Goal: Transaction & Acquisition: Purchase product/service

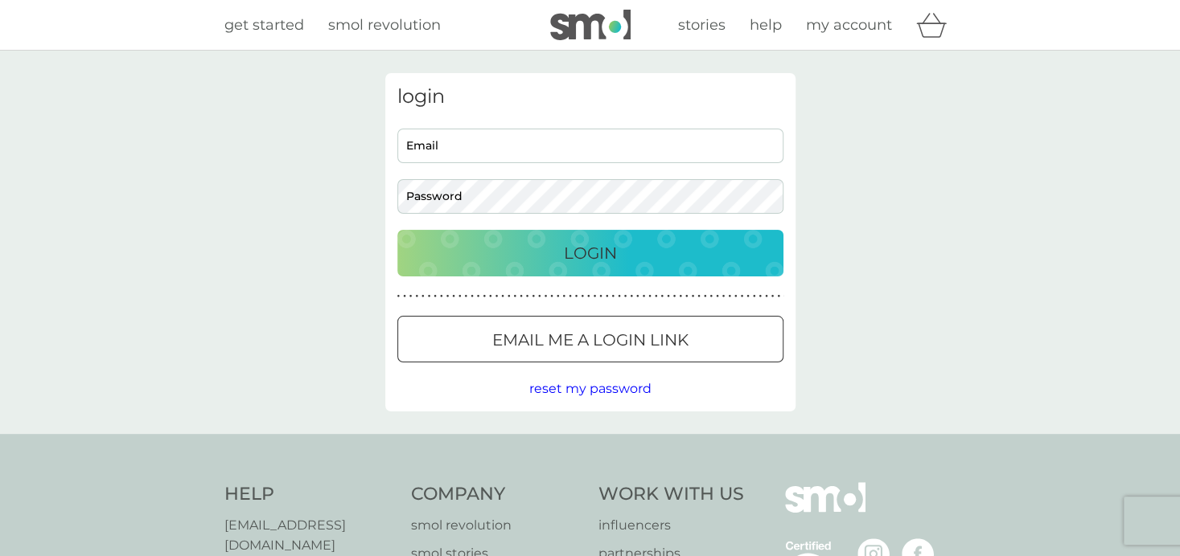
type input "[DOMAIN_NAME][EMAIL_ADDRESS][DOMAIN_NAME]"
click at [554, 260] on div "Login" at bounding box center [590, 253] width 354 height 26
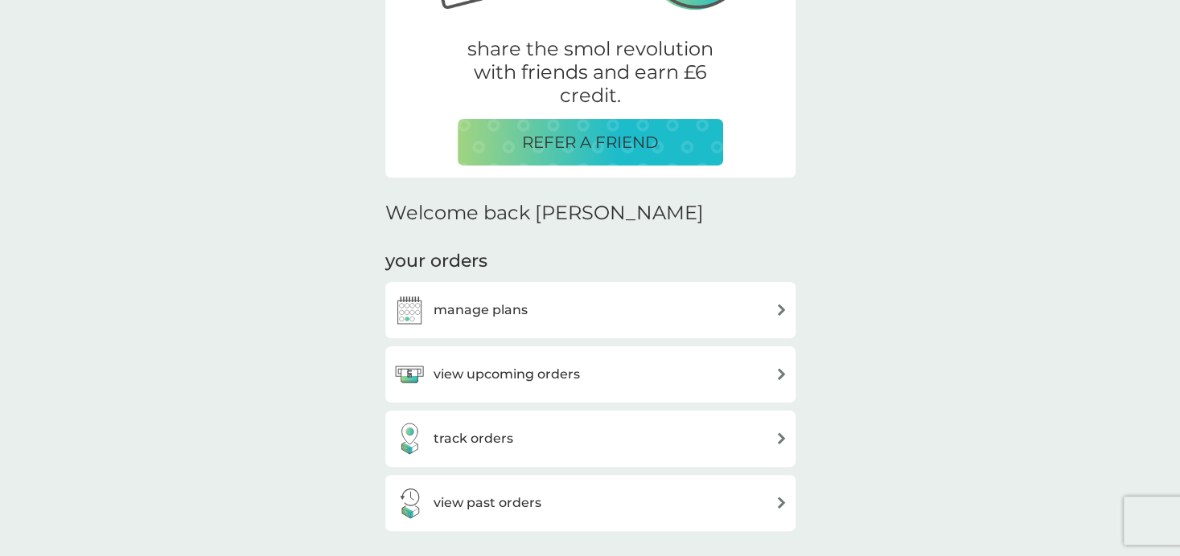
scroll to position [402, 0]
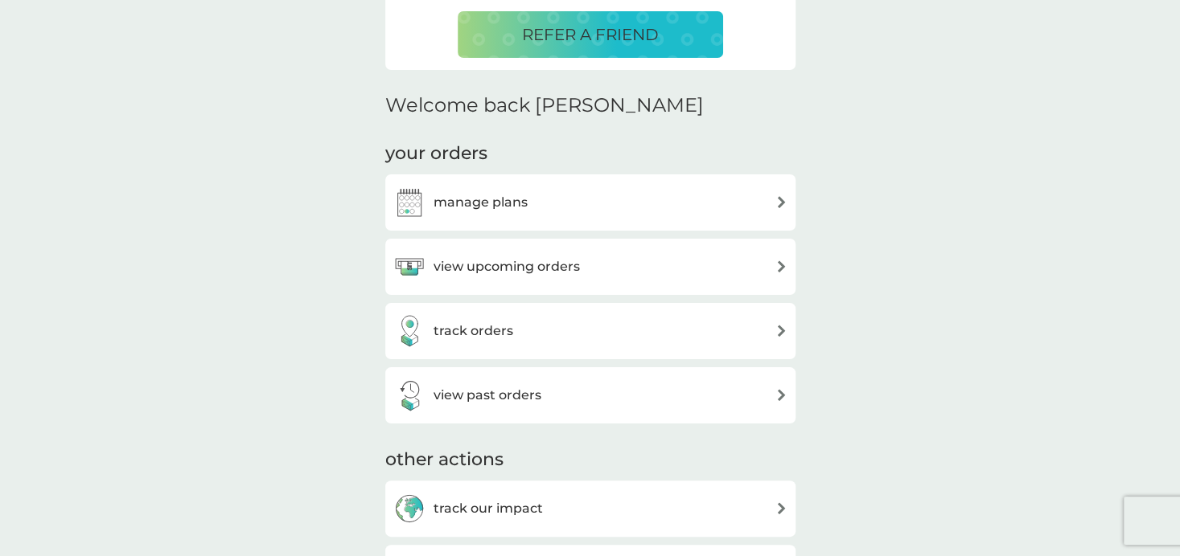
click at [744, 268] on div "view upcoming orders" at bounding box center [590, 267] width 394 height 32
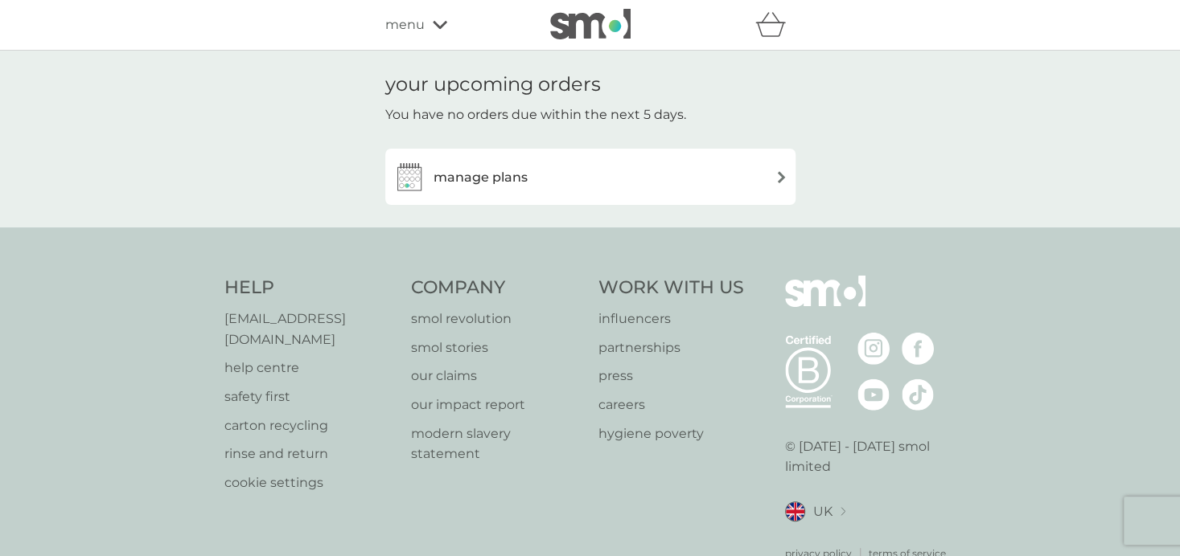
click at [779, 185] on div "manage plans" at bounding box center [590, 177] width 394 height 32
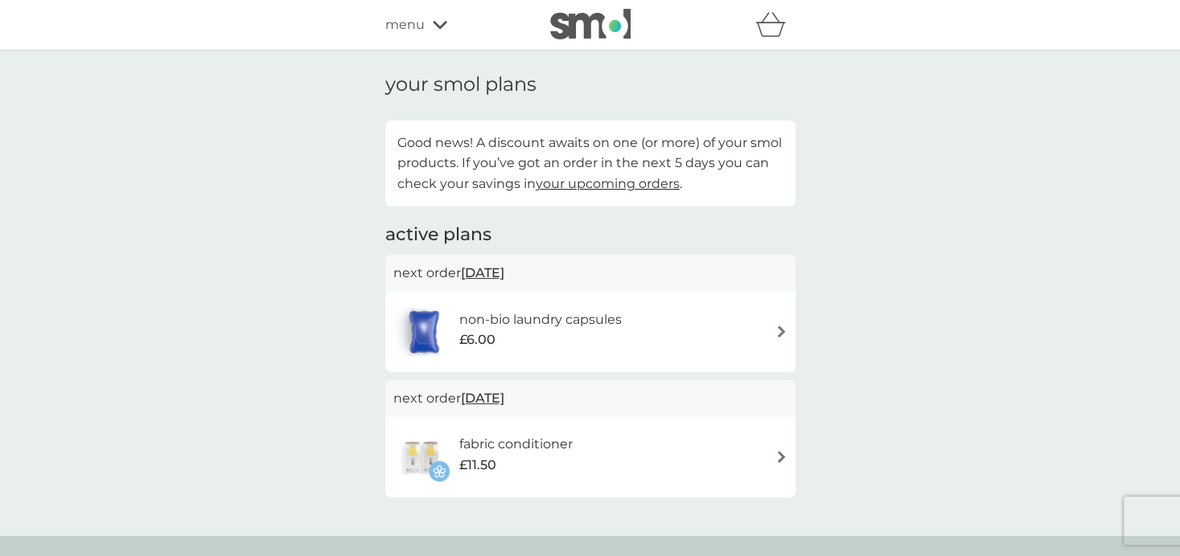
click at [741, 332] on div "non-bio laundry capsules £6.00" at bounding box center [590, 332] width 394 height 56
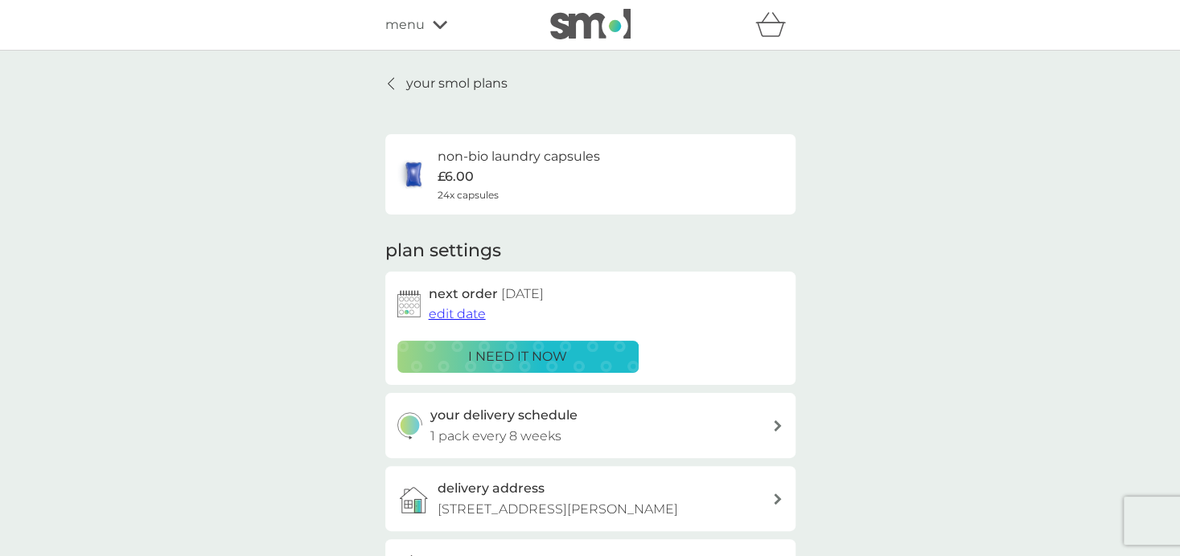
click at [551, 354] on p "i need it now" at bounding box center [517, 357] width 99 height 21
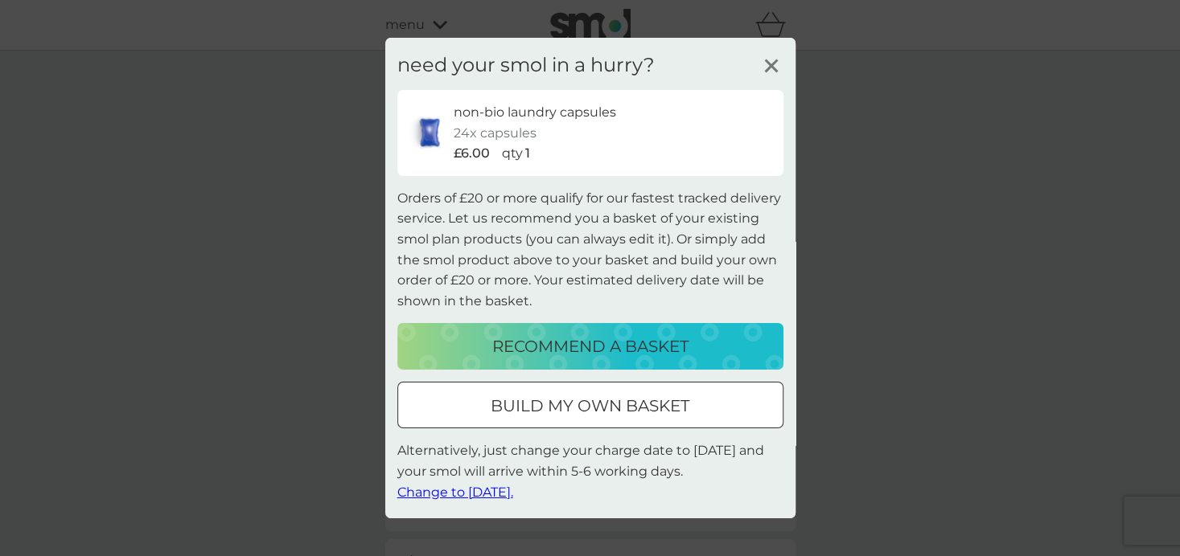
click at [560, 350] on p "recommend a basket" at bounding box center [590, 347] width 196 height 26
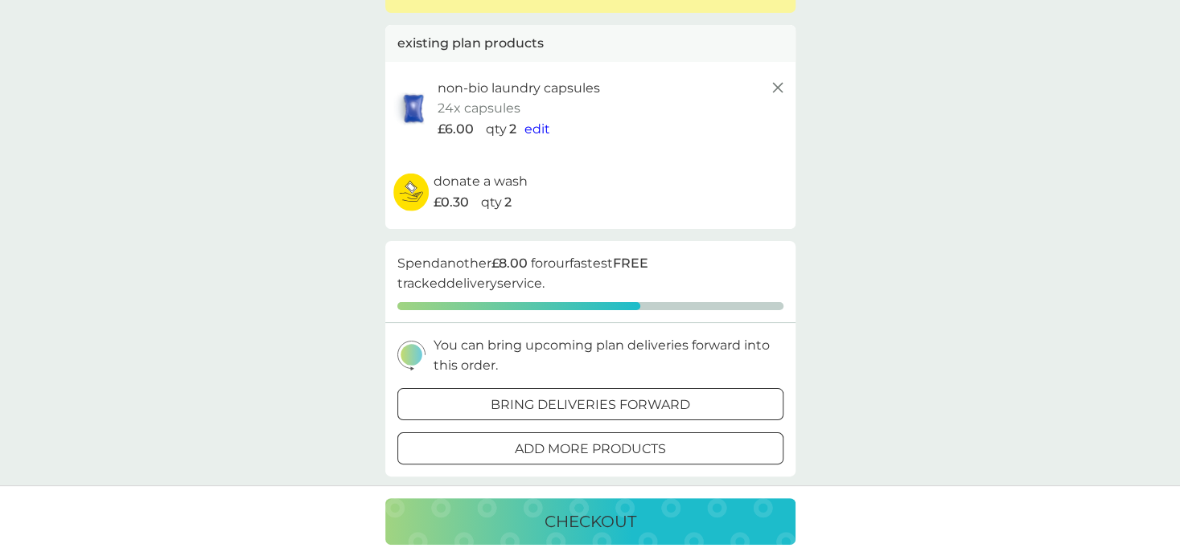
scroll to position [80, 0]
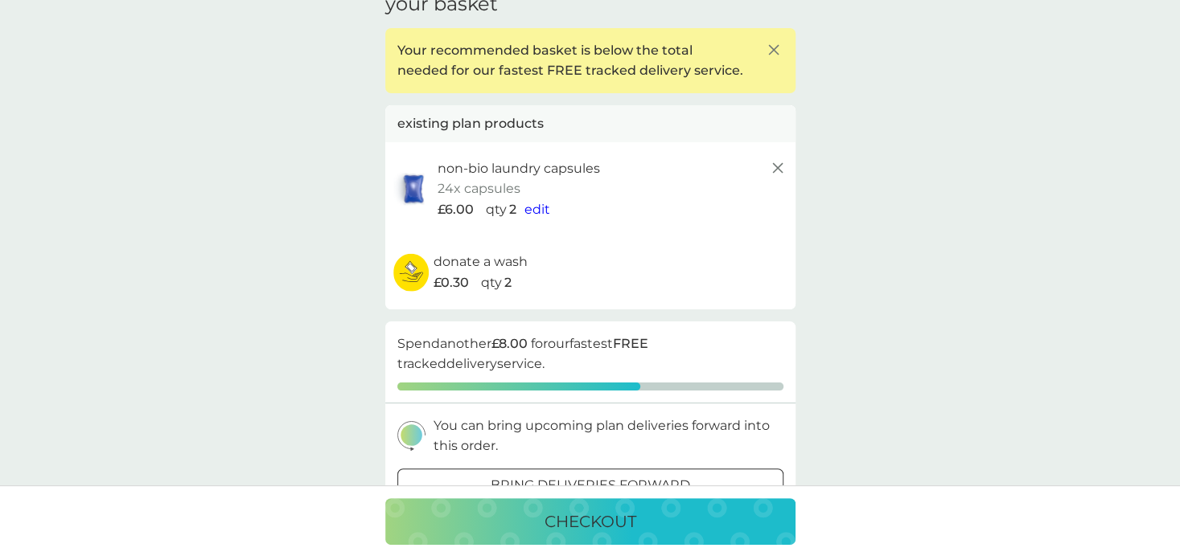
click at [533, 207] on span "edit" at bounding box center [537, 209] width 26 height 15
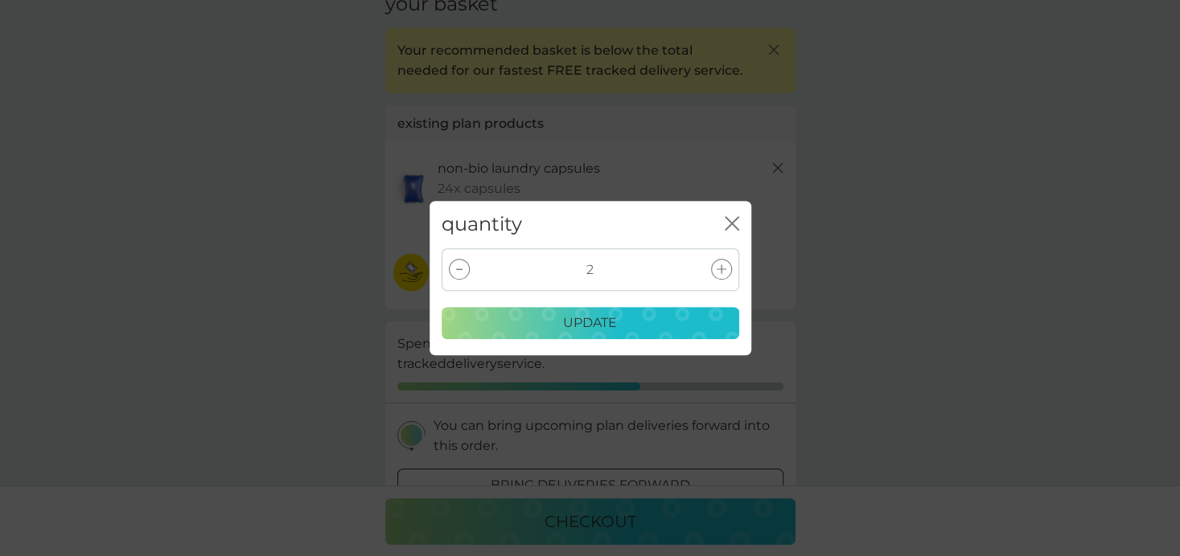
click at [716, 265] on icon at bounding box center [721, 270] width 10 height 10
click at [614, 323] on p "update" at bounding box center [590, 323] width 54 height 21
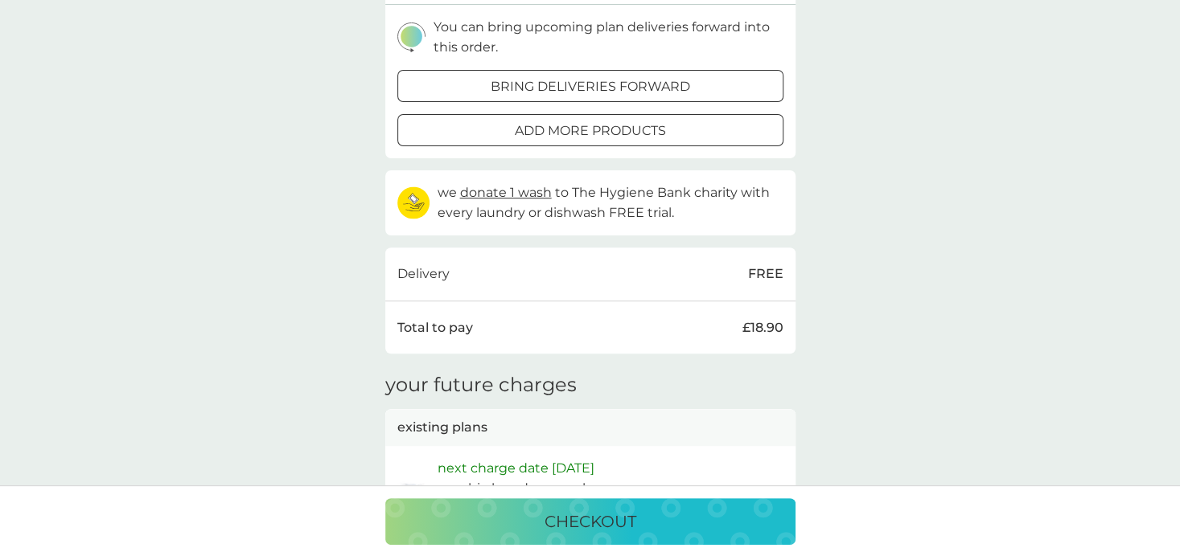
scroll to position [241, 0]
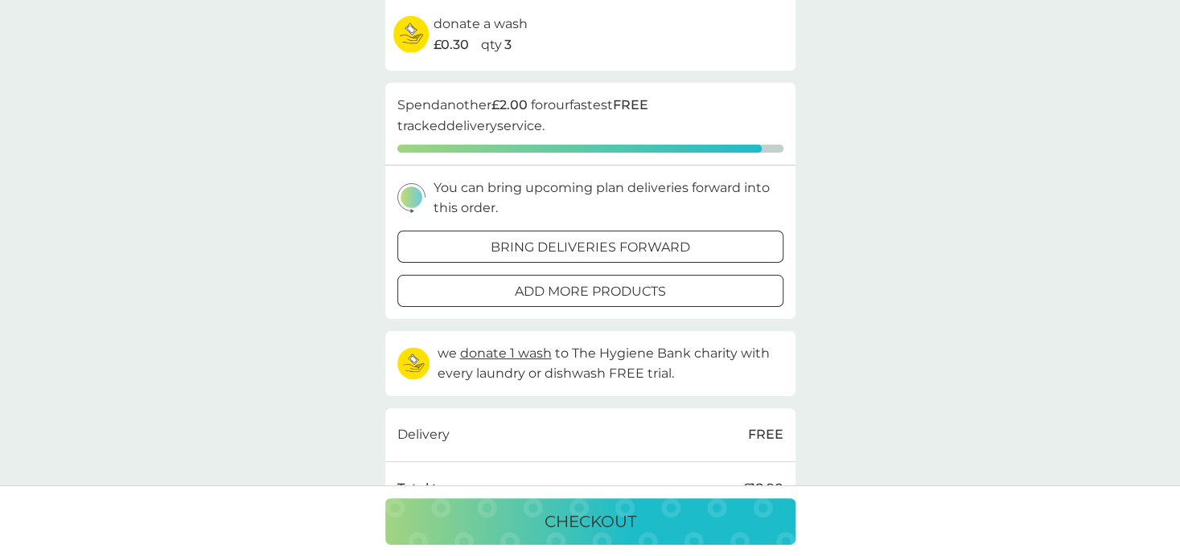
click at [583, 292] on div at bounding box center [590, 291] width 58 height 17
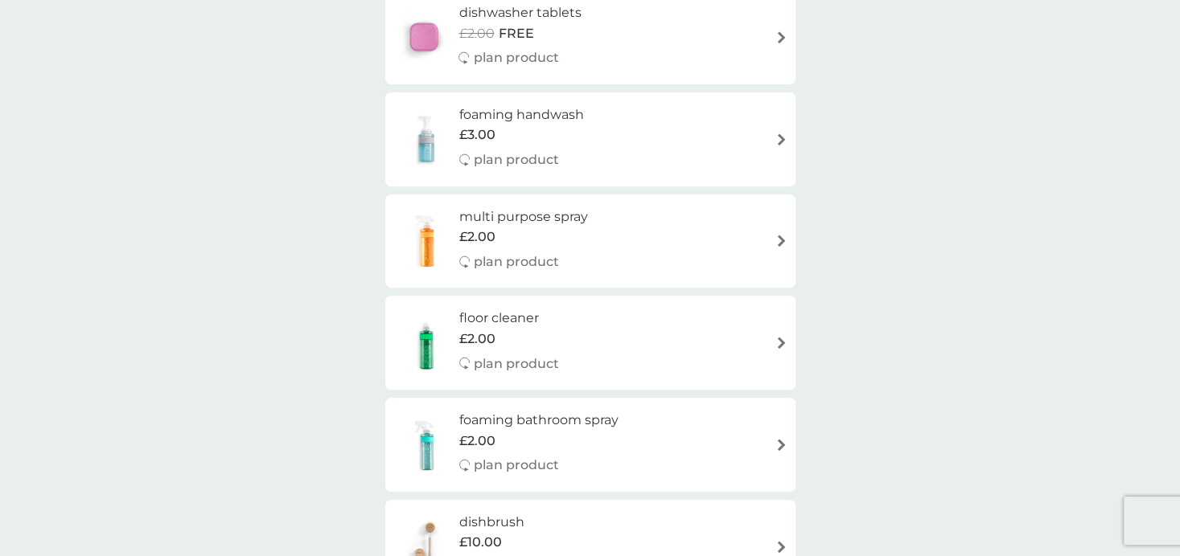
scroll to position [322, 0]
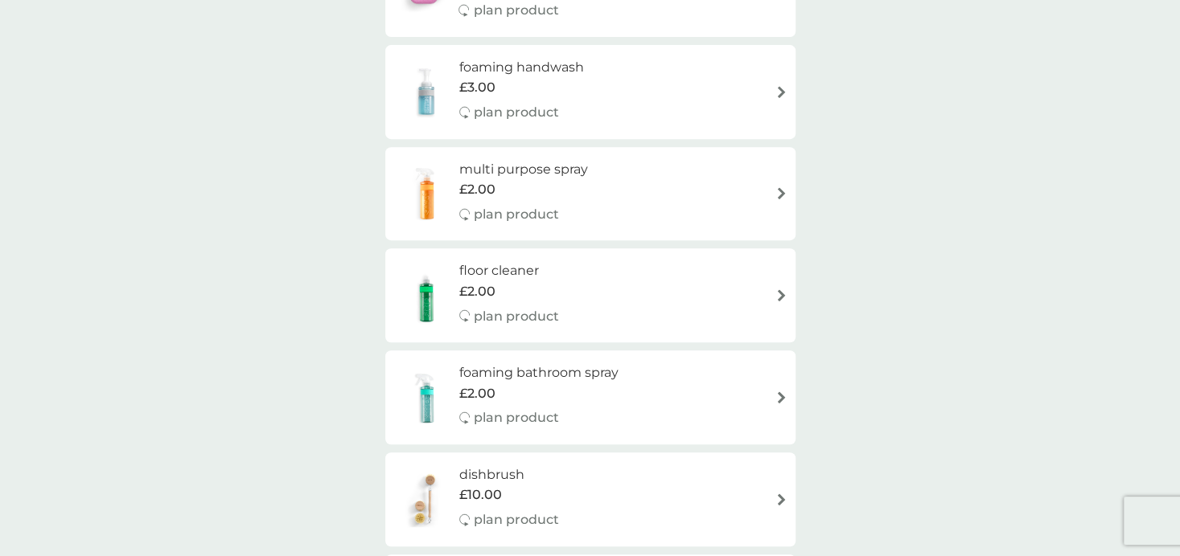
click at [767, 293] on div "floor cleaner £2.00 plan product" at bounding box center [590, 296] width 394 height 70
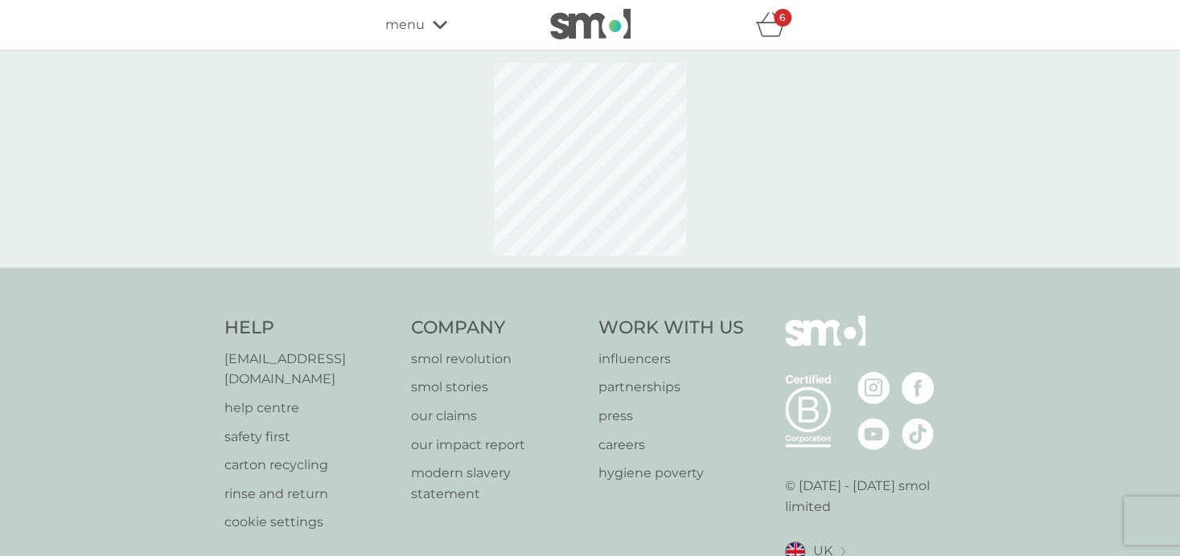
select select "84"
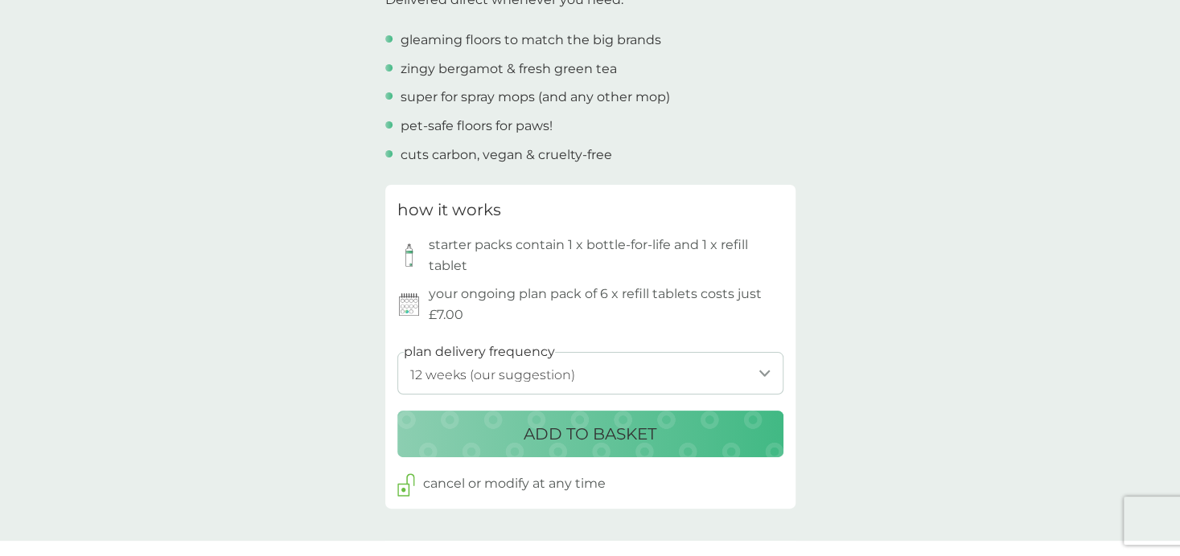
scroll to position [643, 0]
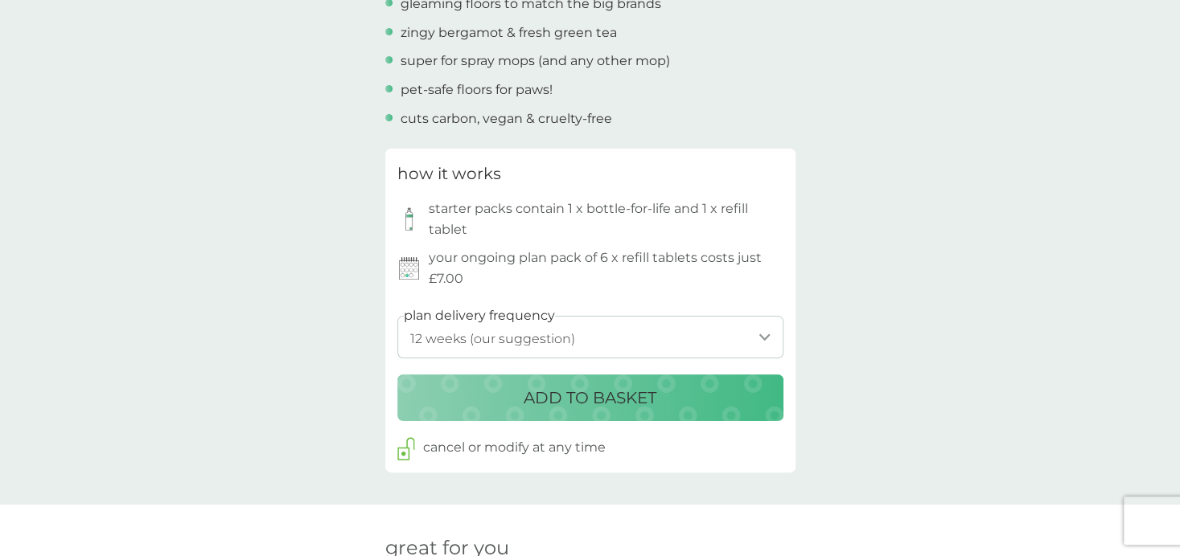
click at [546, 393] on p "ADD TO BASKET" at bounding box center [589, 398] width 133 height 26
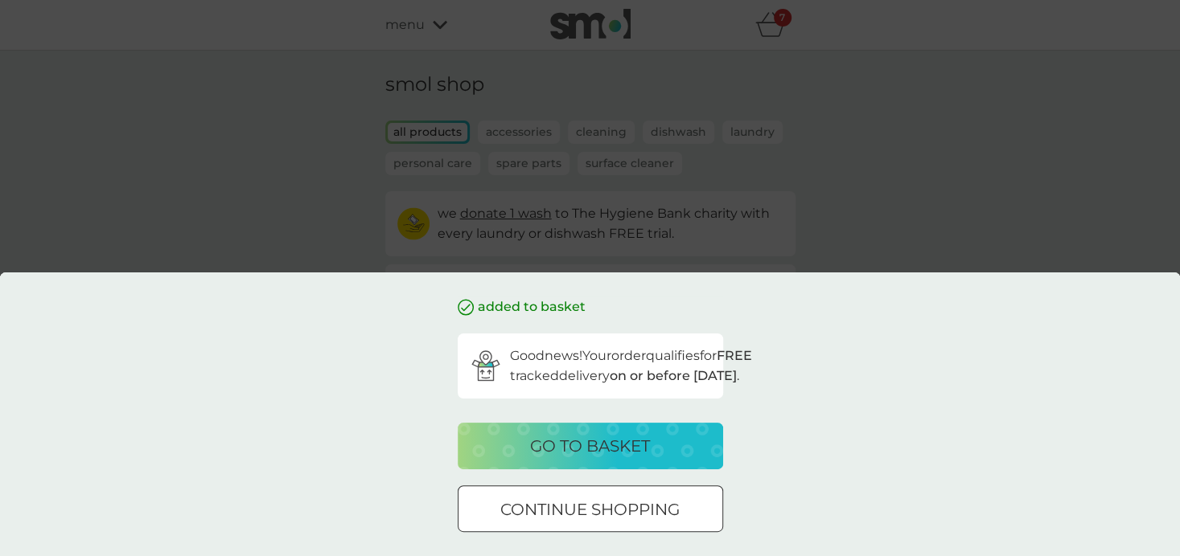
click at [618, 447] on p "go to basket" at bounding box center [590, 446] width 120 height 26
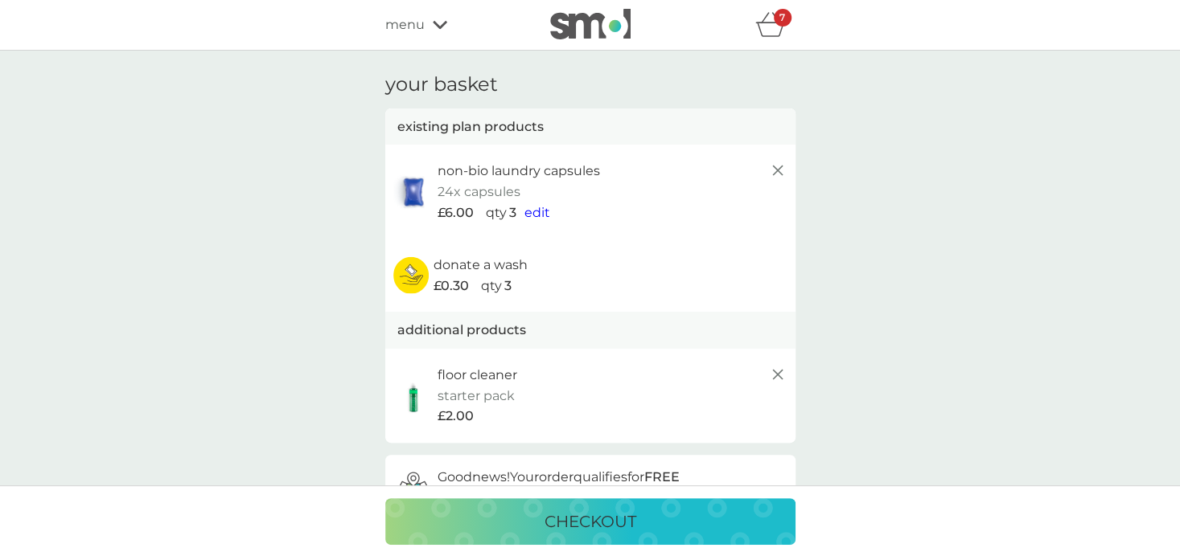
scroll to position [80, 0]
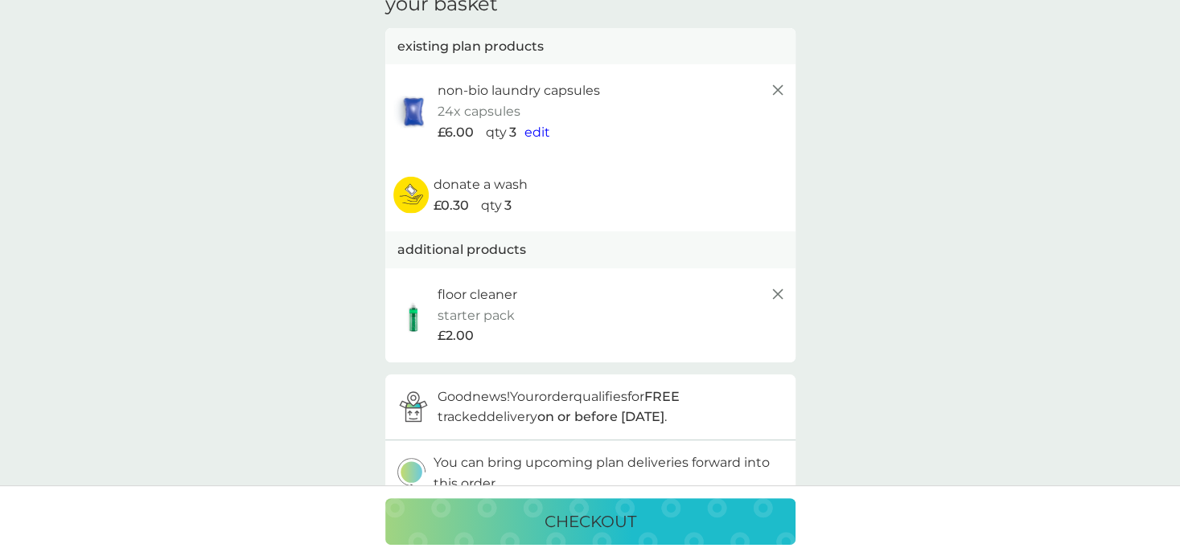
click at [570, 515] on p "checkout" at bounding box center [590, 522] width 92 height 26
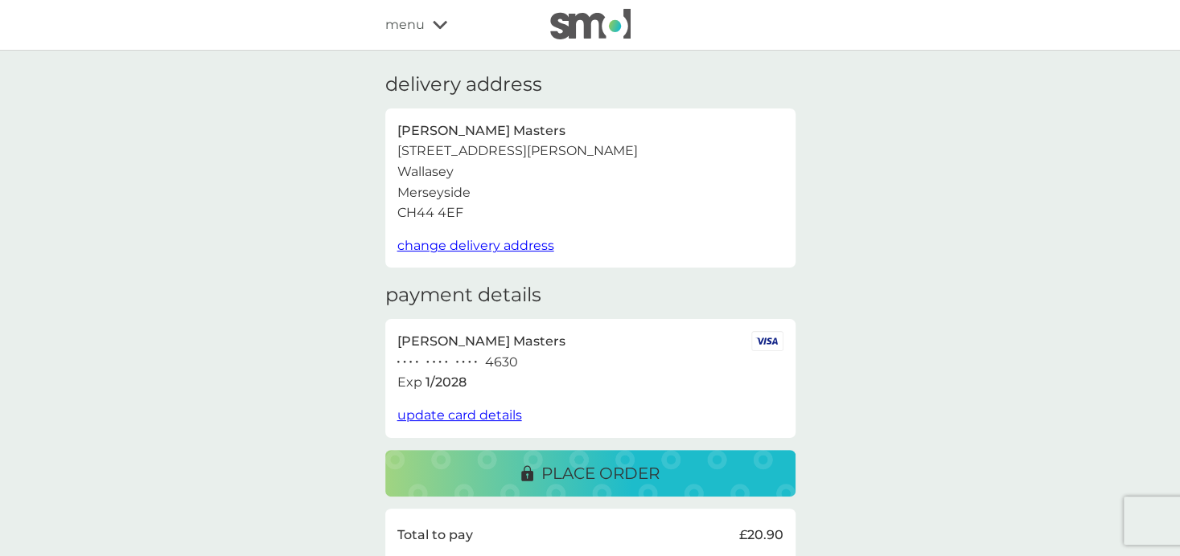
click at [595, 472] on p "place order" at bounding box center [600, 474] width 118 height 26
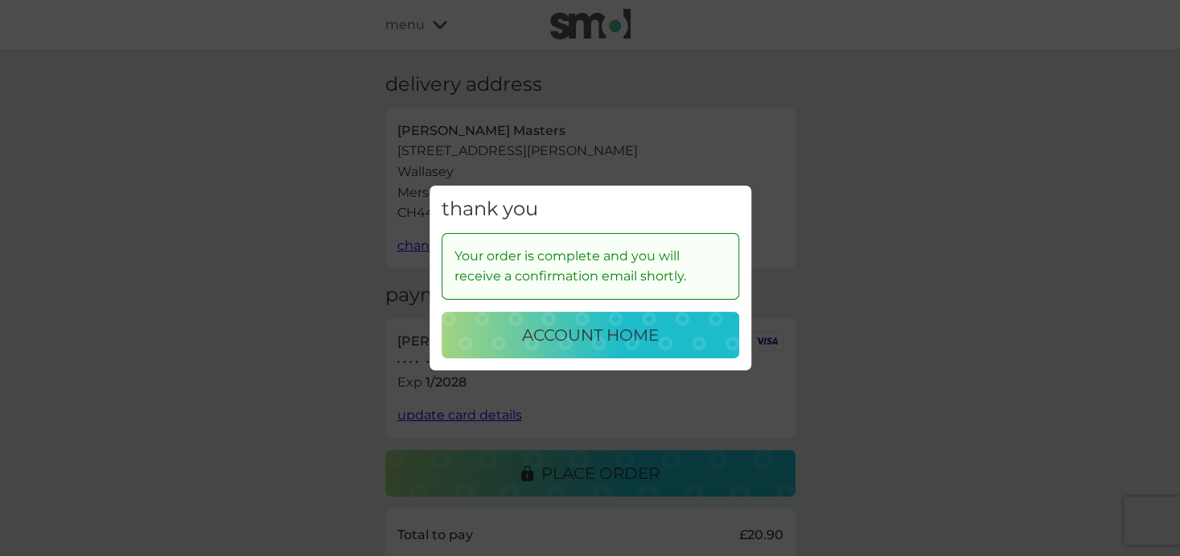
click at [601, 333] on p "account home" at bounding box center [590, 335] width 137 height 26
